Goal: Task Accomplishment & Management: Use online tool/utility

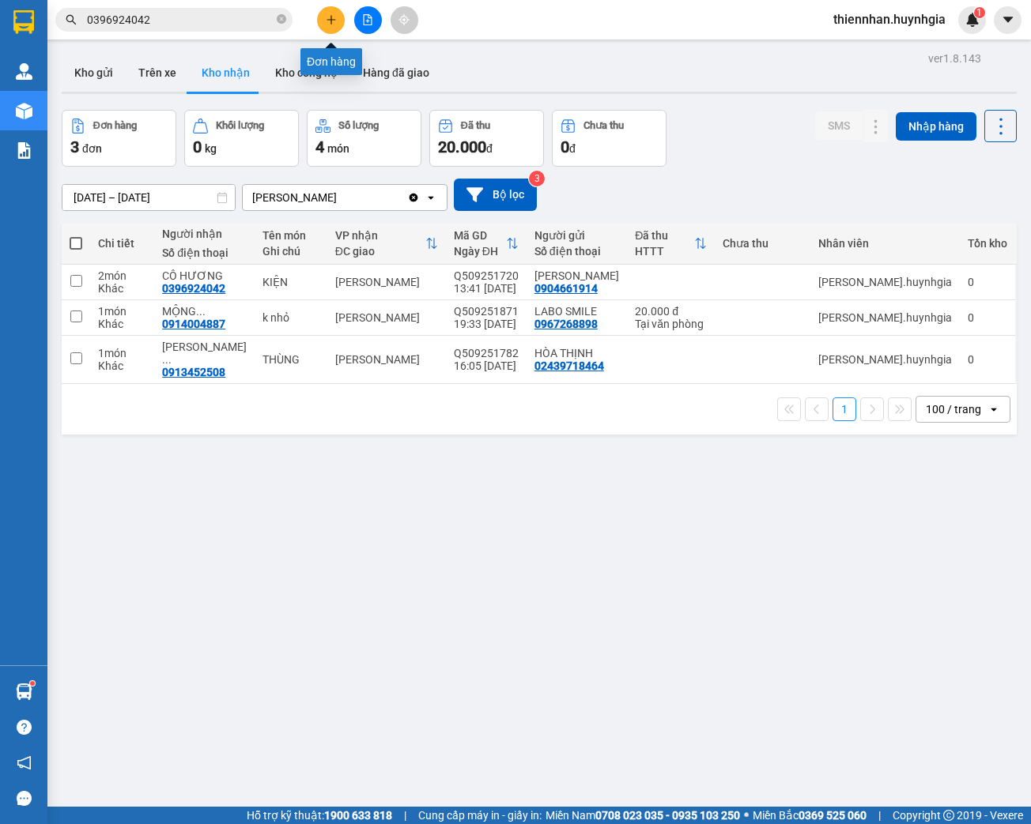
click at [333, 29] on button at bounding box center [331, 20] width 28 height 28
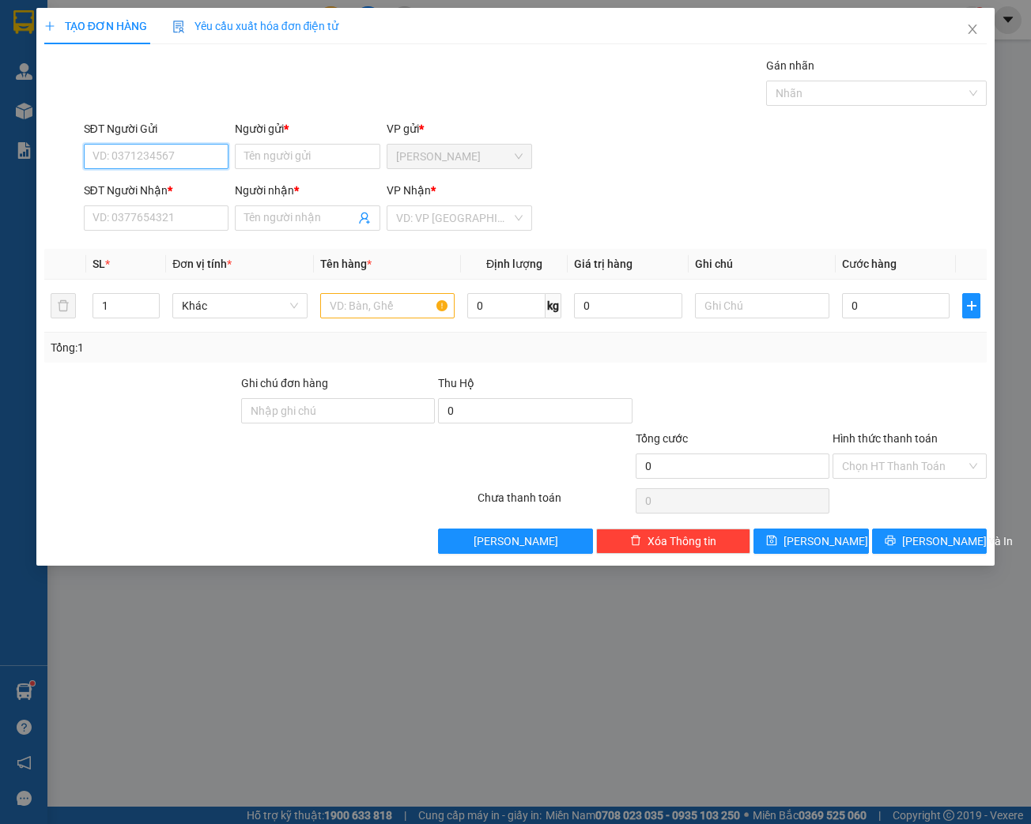
drag, startPoint x: 149, startPoint y: 143, endPoint x: 177, endPoint y: 144, distance: 27.7
click at [161, 144] on input "SĐT Người Gửi" at bounding box center [156, 156] width 145 height 25
click at [177, 144] on input "SĐT Người Gửi" at bounding box center [156, 156] width 145 height 25
click at [136, 152] on input "SĐT Người Gửi" at bounding box center [156, 156] width 145 height 25
click at [119, 152] on input "SĐT Người Gửi" at bounding box center [156, 156] width 145 height 25
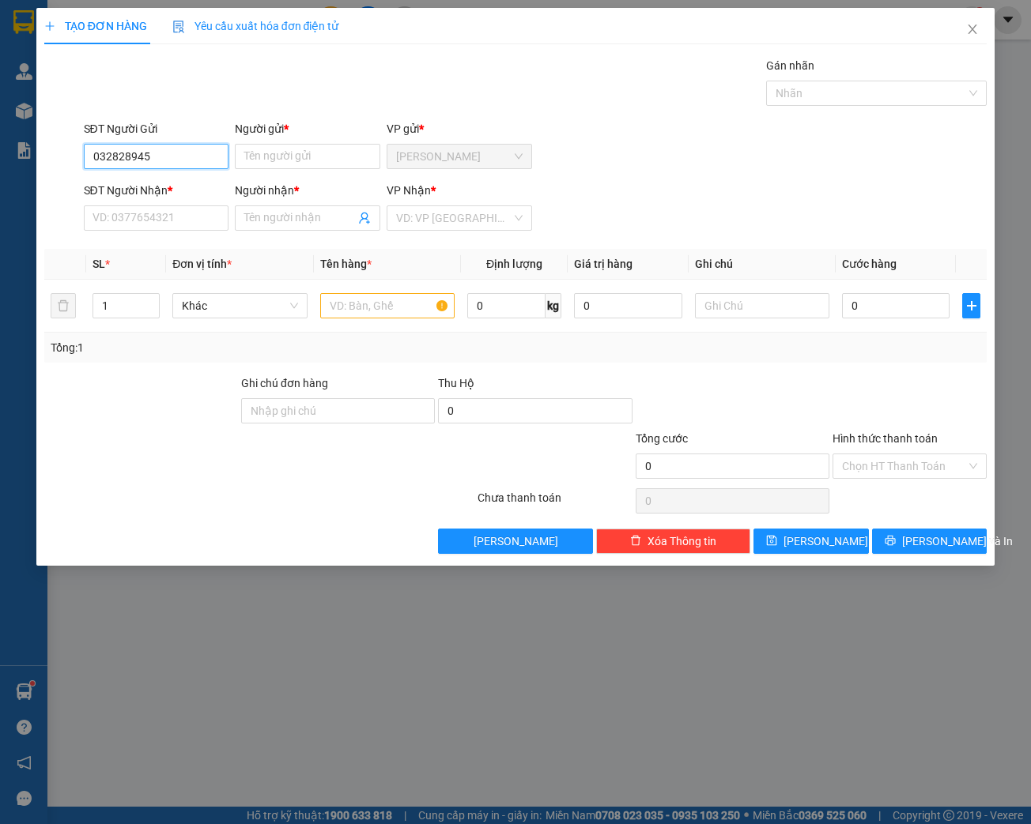
type input "0328289456"
click at [187, 190] on div "0328289456 - TRƯỜNG" at bounding box center [156, 187] width 126 height 17
type input "TRƯỜNG"
type input "0335096168"
type input "ÁNH"
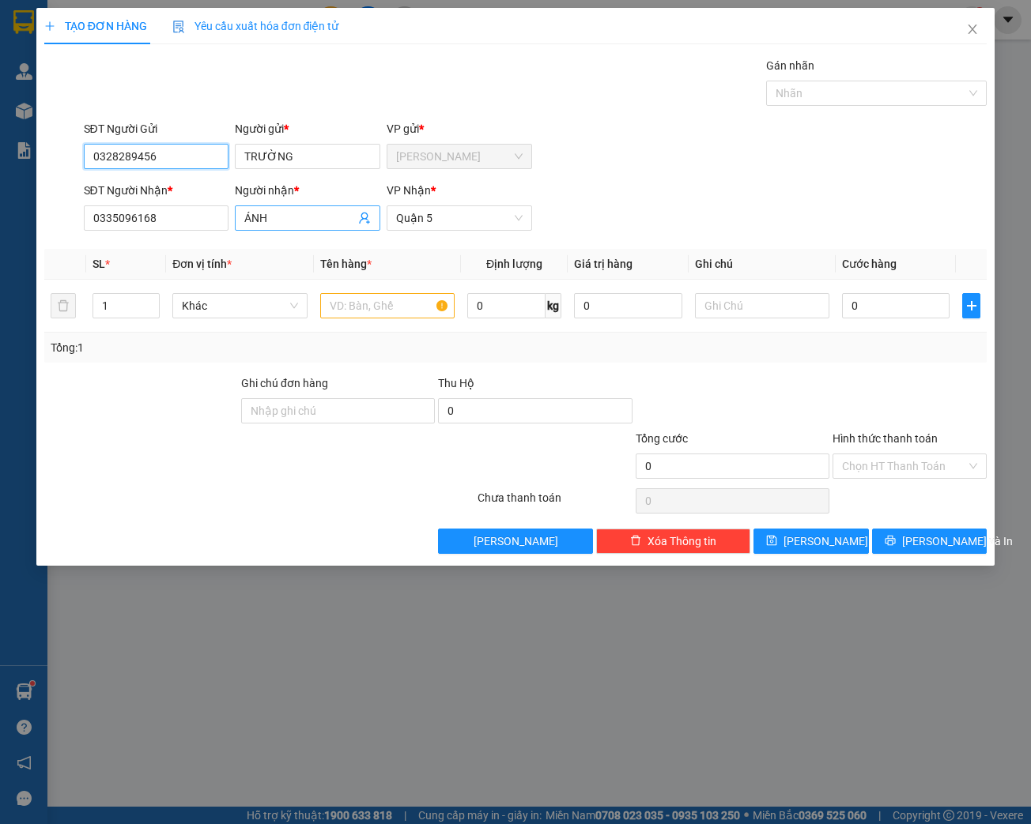
type input "0328289456"
drag, startPoint x: 269, startPoint y: 218, endPoint x: 212, endPoint y: 214, distance: 57.1
click at [212, 214] on div "SĐT Người Nhận * 0335096168 Người nhận * ÁNH ÁNH VP Nhận * Quận 5" at bounding box center [536, 209] width 910 height 55
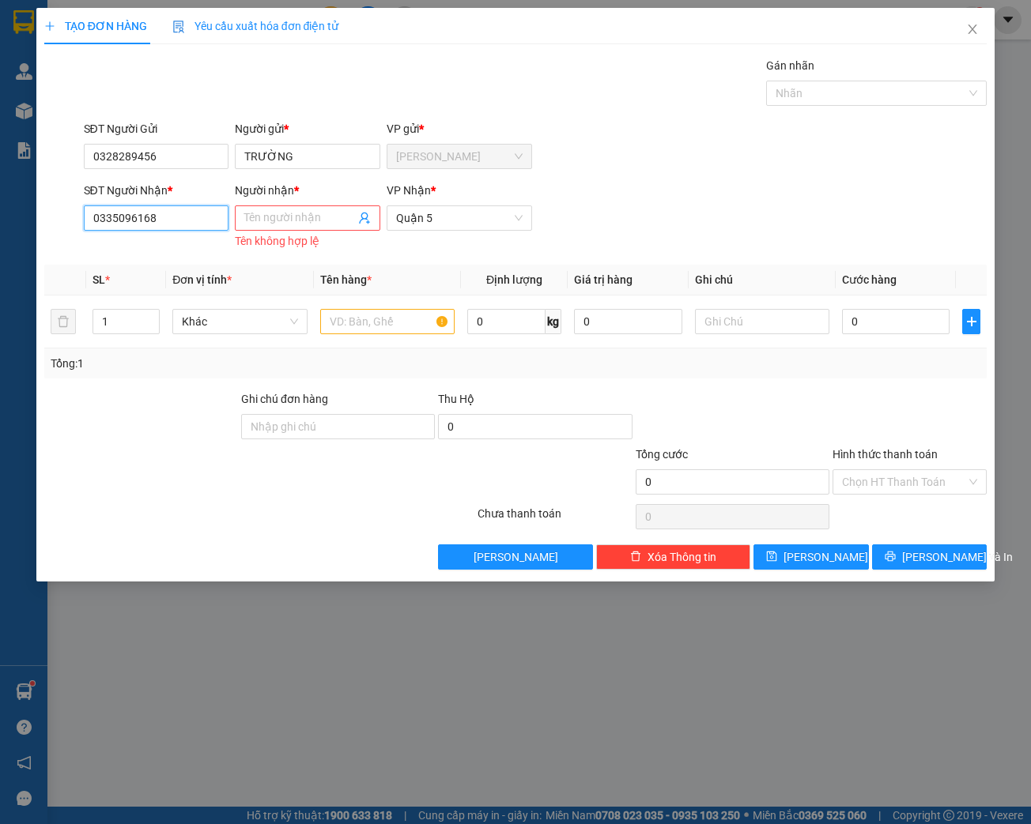
drag, startPoint x: 167, startPoint y: 218, endPoint x: 6, endPoint y: 240, distance: 161.9
click at [6, 240] on div "TẠO ĐƠN HÀNG Yêu cầu xuất hóa đơn điện tử Transit Pickup Surcharge Ids Transit …" at bounding box center [515, 412] width 1031 height 824
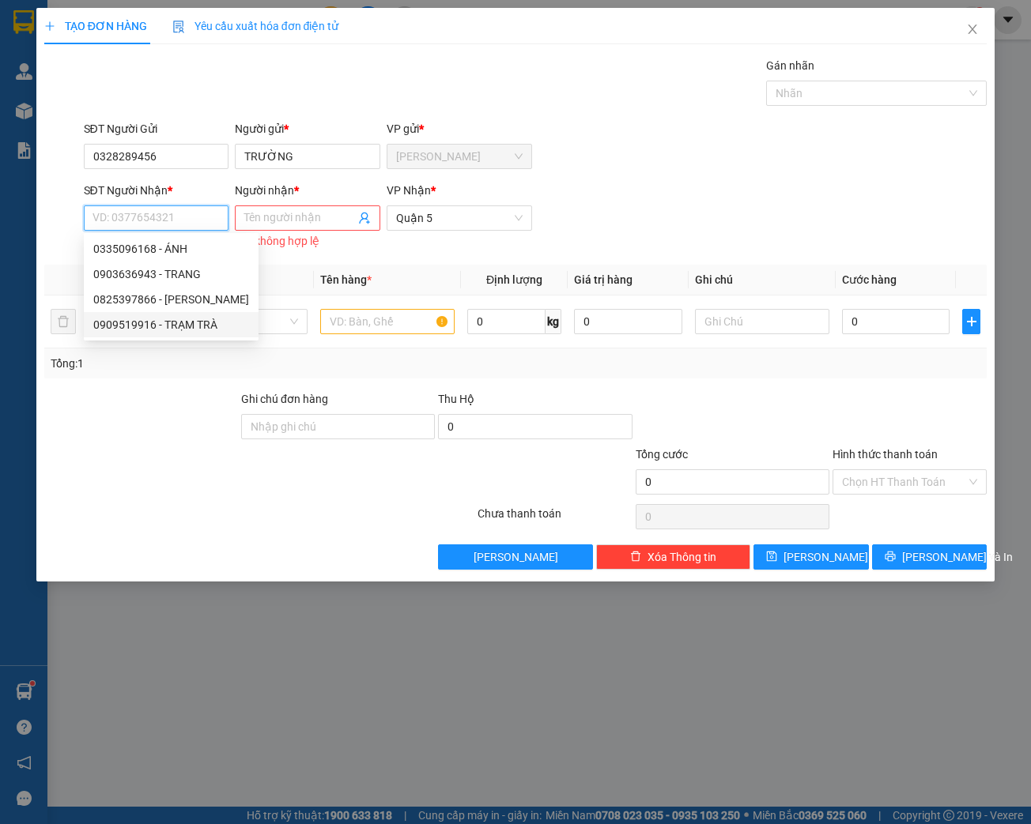
click at [157, 325] on div "0909519916 - TRẠM TRÀ" at bounding box center [171, 324] width 156 height 17
type input "0909519916"
type input "TRẠM TRÀ"
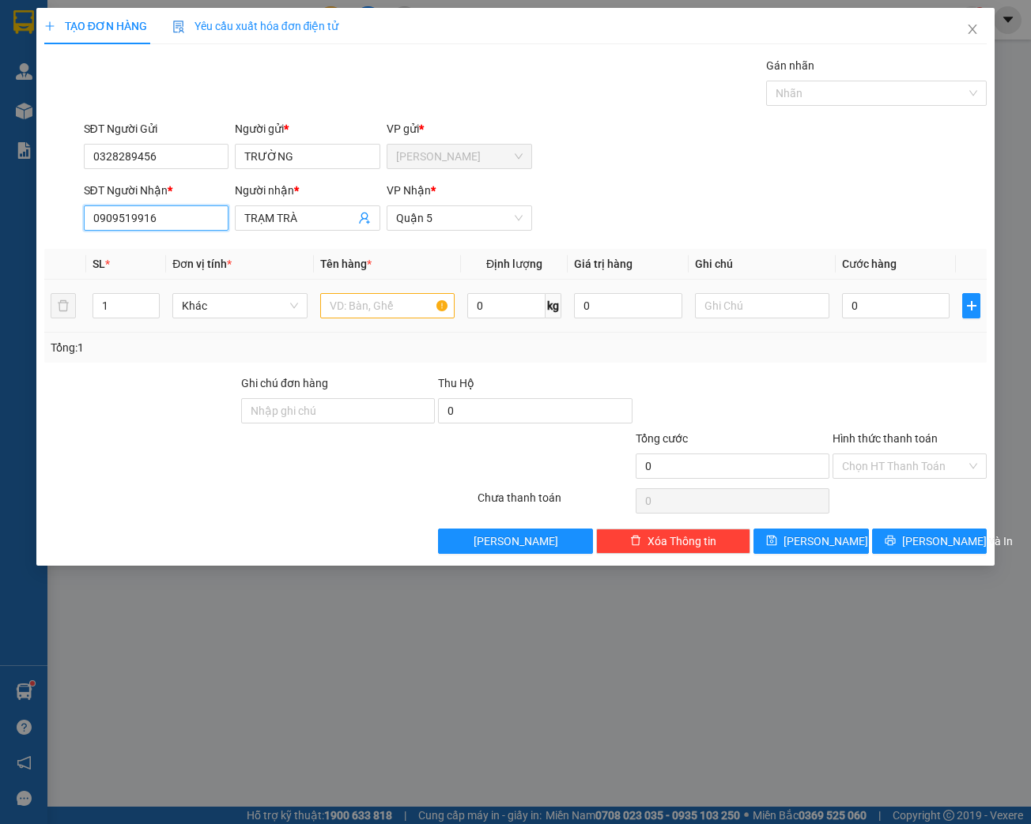
type input "0909519916"
click at [368, 299] on input "text" at bounding box center [387, 305] width 134 height 25
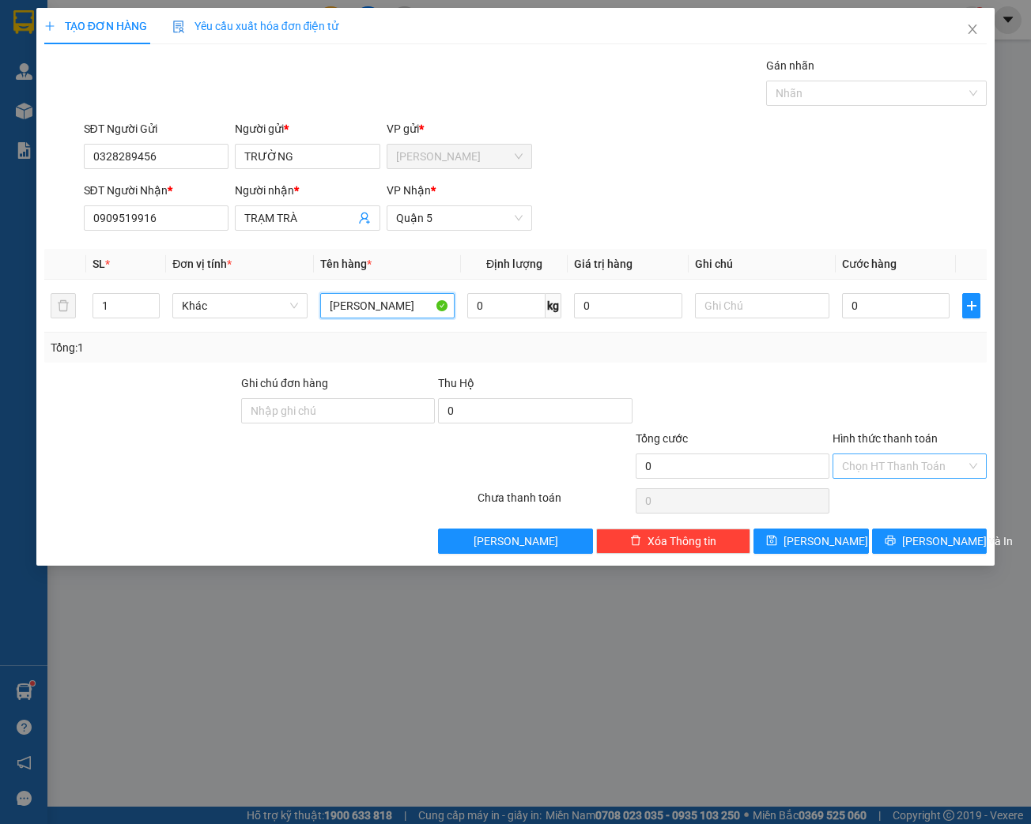
type input "[PERSON_NAME]"
click at [873, 458] on input "Hình thức thanh toán" at bounding box center [904, 467] width 124 height 24
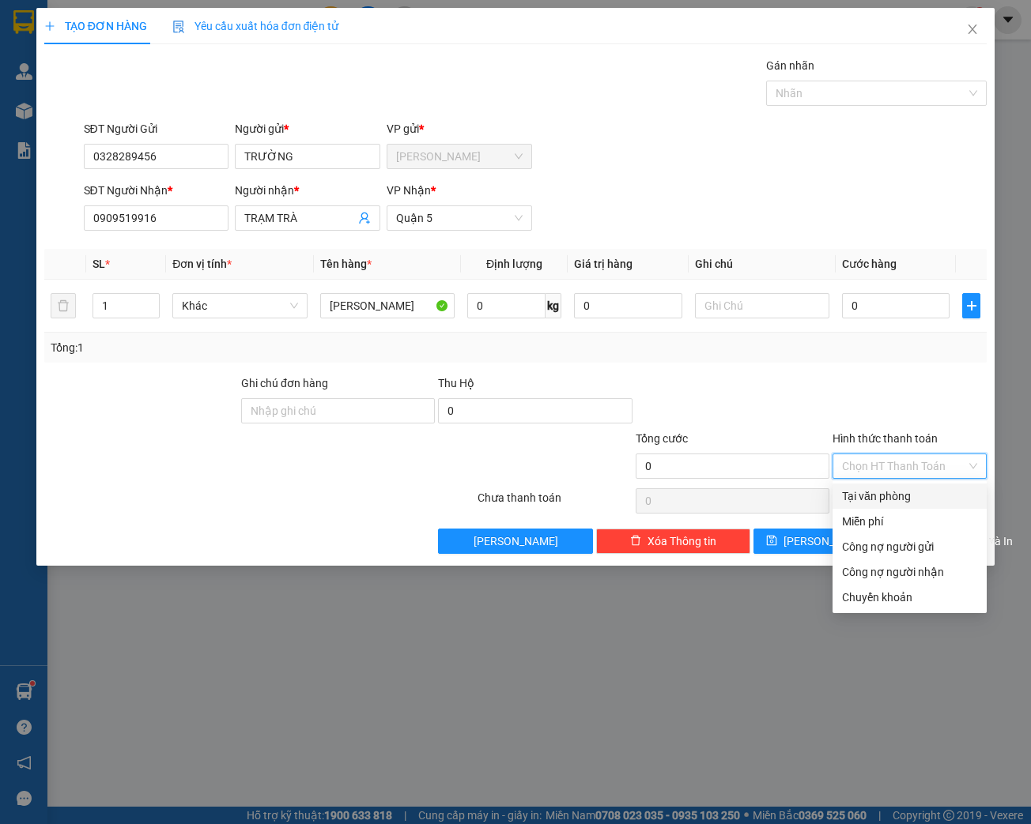
click at [825, 360] on div "Tổng: 1" at bounding box center [515, 348] width 943 height 30
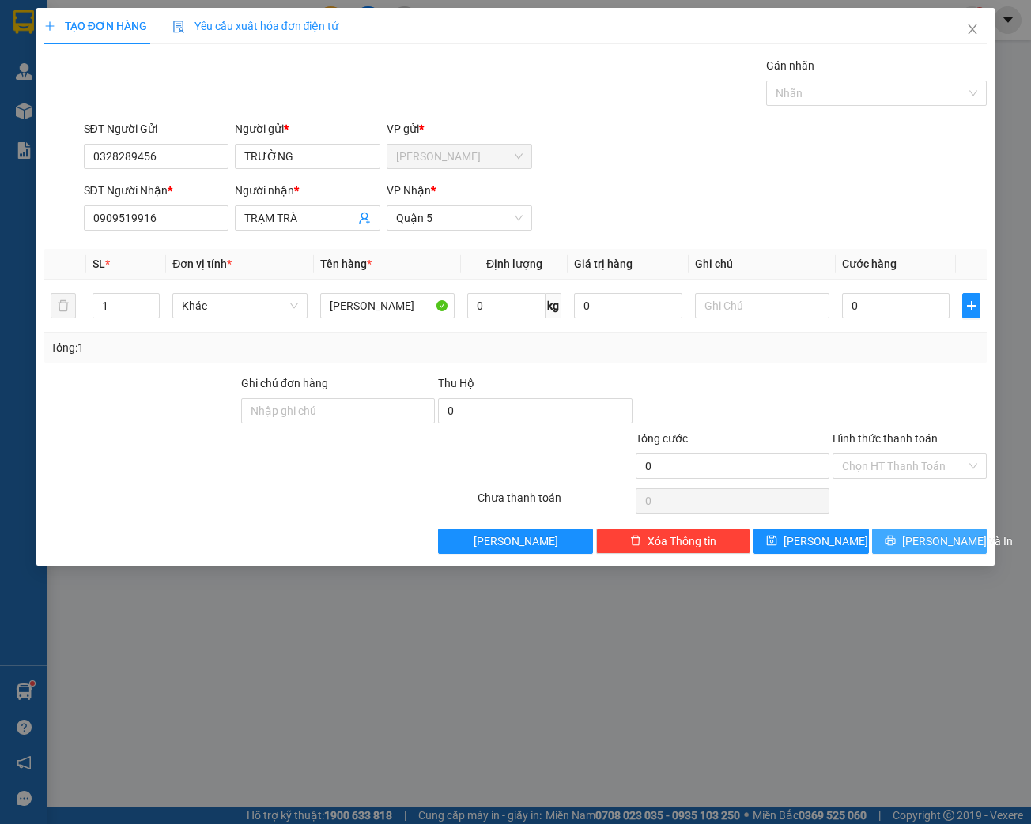
click at [914, 539] on button "[PERSON_NAME] và In" at bounding box center [929, 541] width 115 height 25
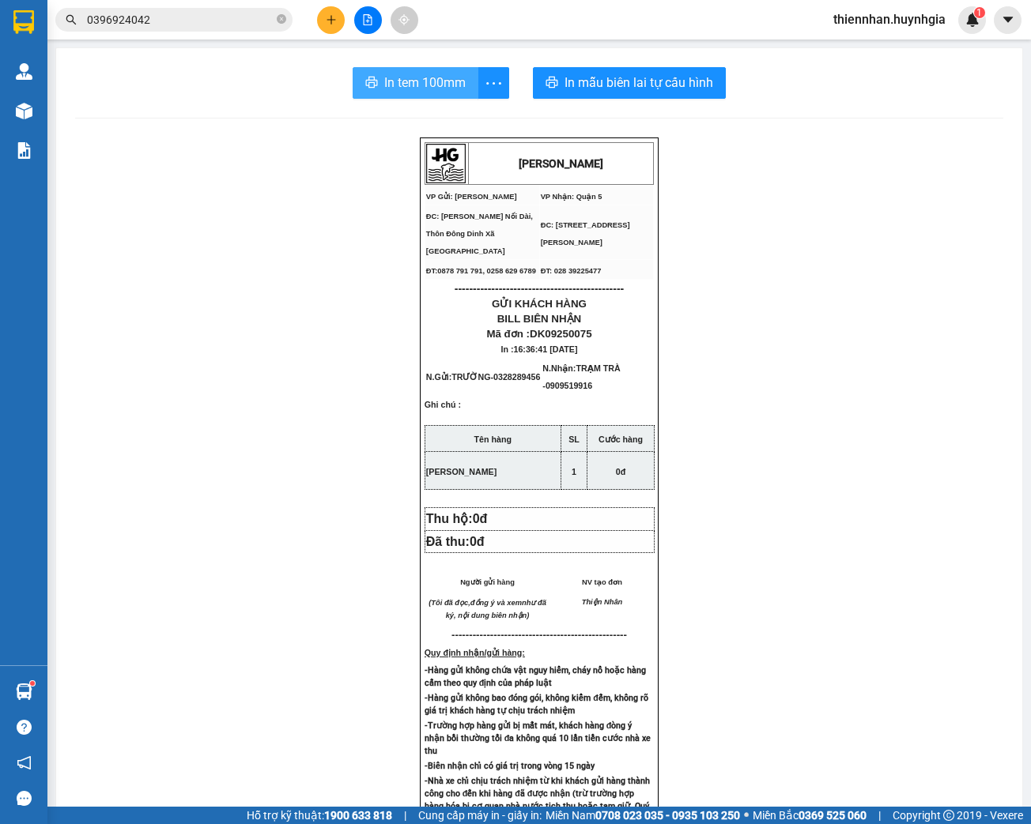
click at [428, 87] on span "In tem 100mm" at bounding box center [424, 83] width 81 height 20
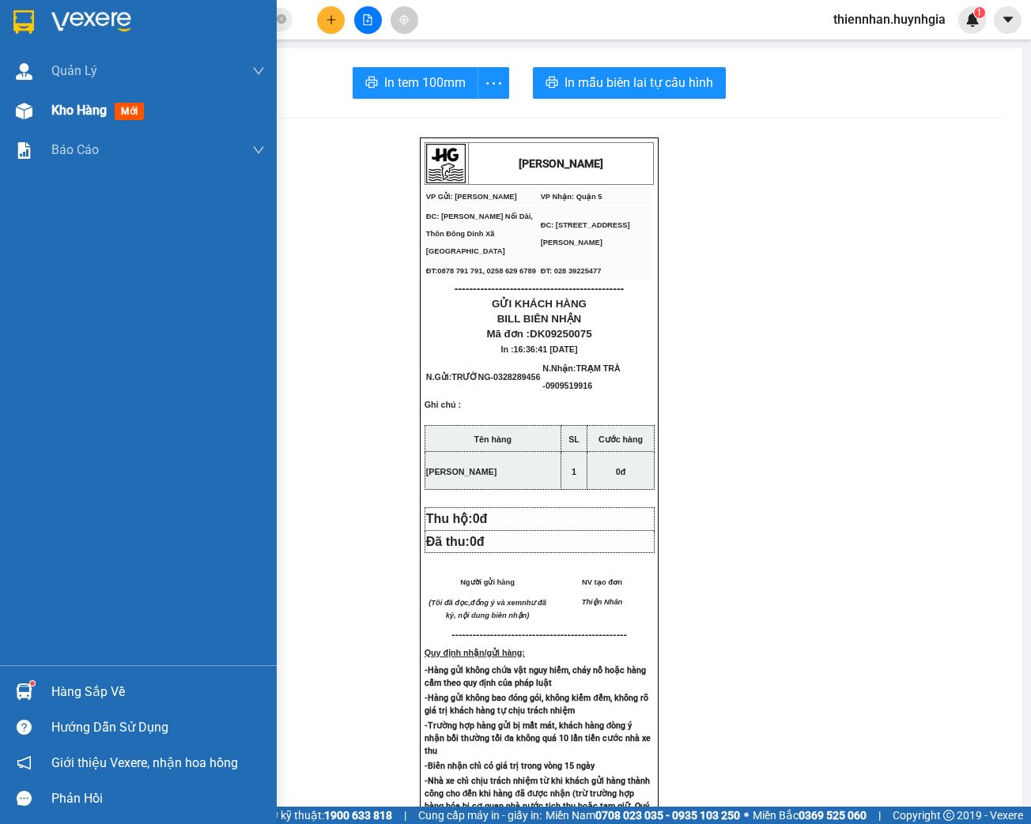
click at [32, 116] on div at bounding box center [24, 111] width 28 height 28
